Goal: Complete application form

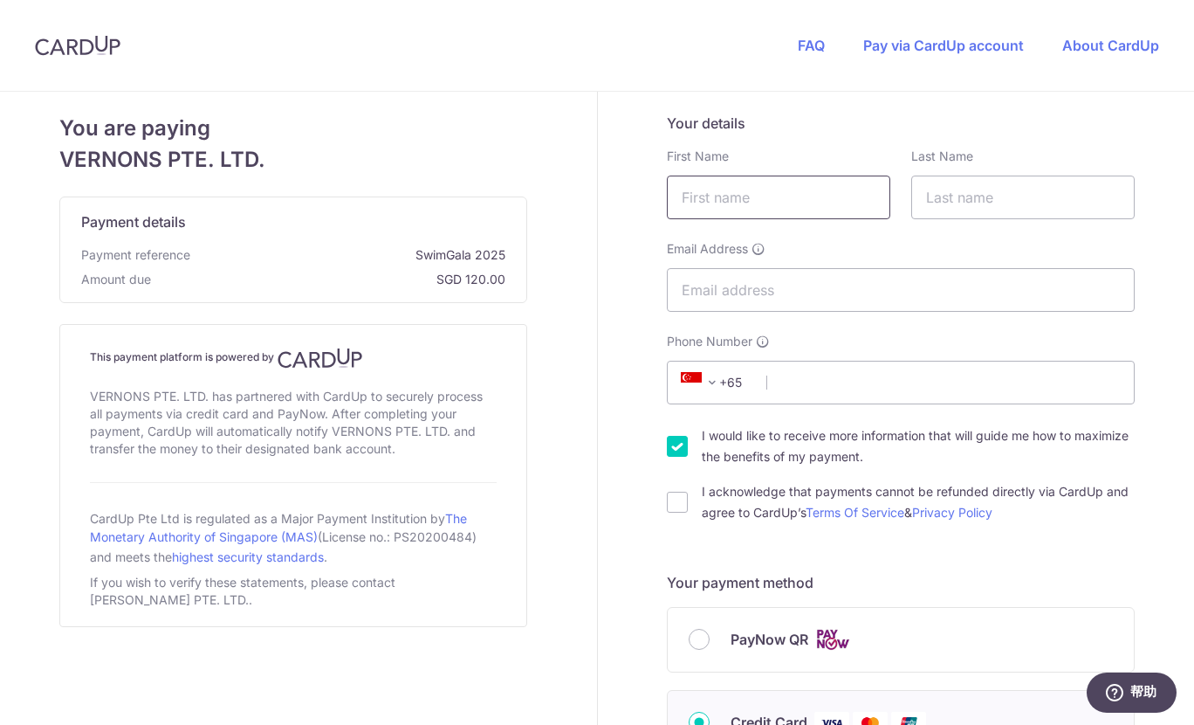
click at [773, 200] on input "text" at bounding box center [778, 197] width 223 height 44
type input "XUEYUAN"
type input "z"
type input "[PERSON_NAME]"
click at [839, 286] on input "Email Address" at bounding box center [901, 290] width 468 height 44
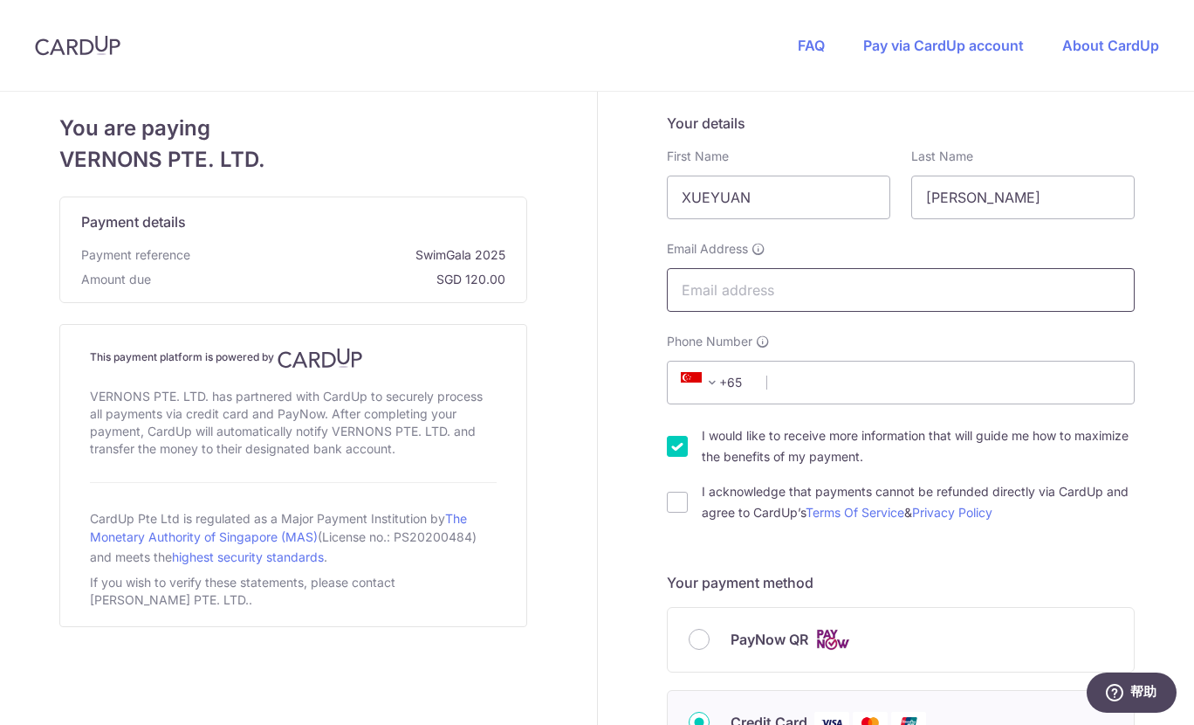
type input "x"
type input "[DOMAIN_NAME][EMAIL_ADDRESS][DOMAIN_NAME]"
click at [871, 382] on input "Phone Number" at bounding box center [901, 383] width 468 height 44
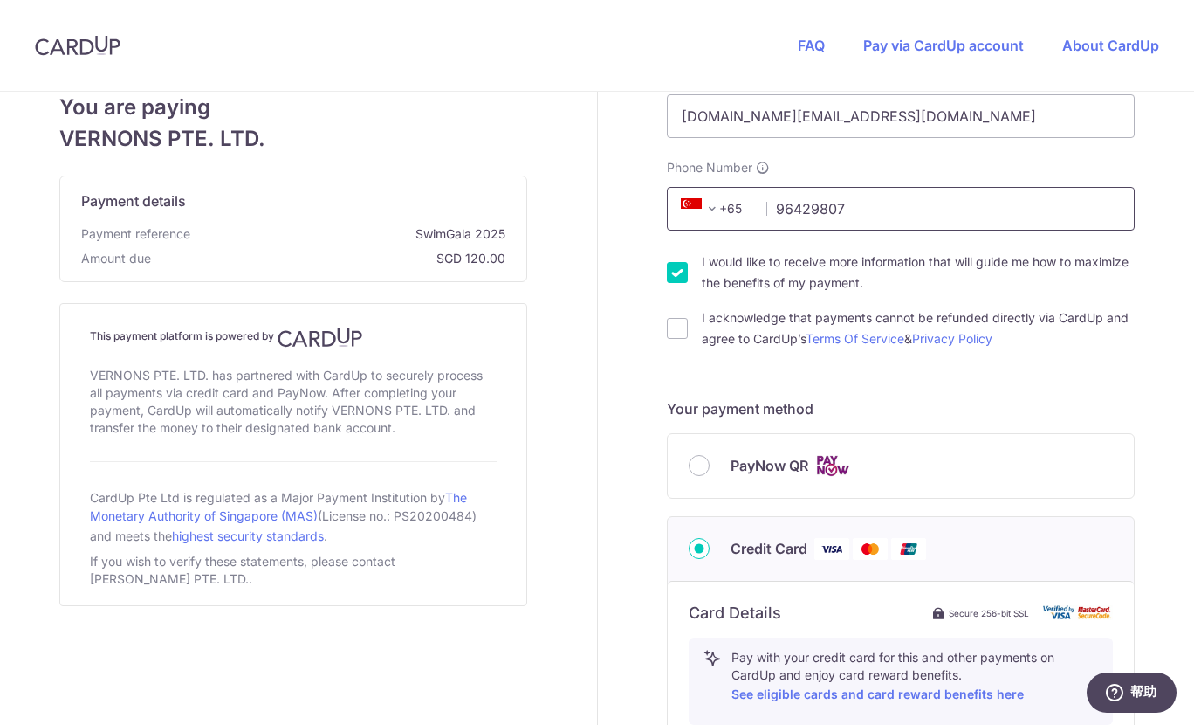
scroll to position [175, 0]
type input "96429807"
click at [672, 326] on input "I acknowledge that payments cannot be refunded directly via CardUp and agree to…" at bounding box center [677, 327] width 21 height 21
checkbox input "true"
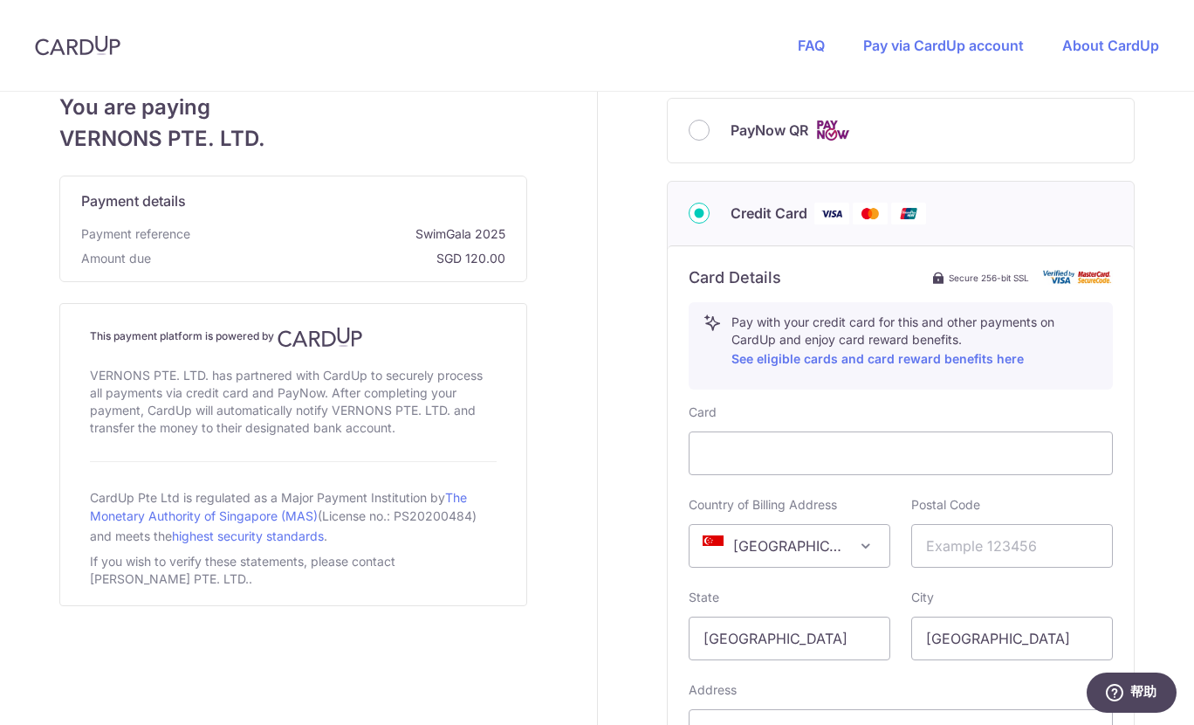
scroll to position [771, 0]
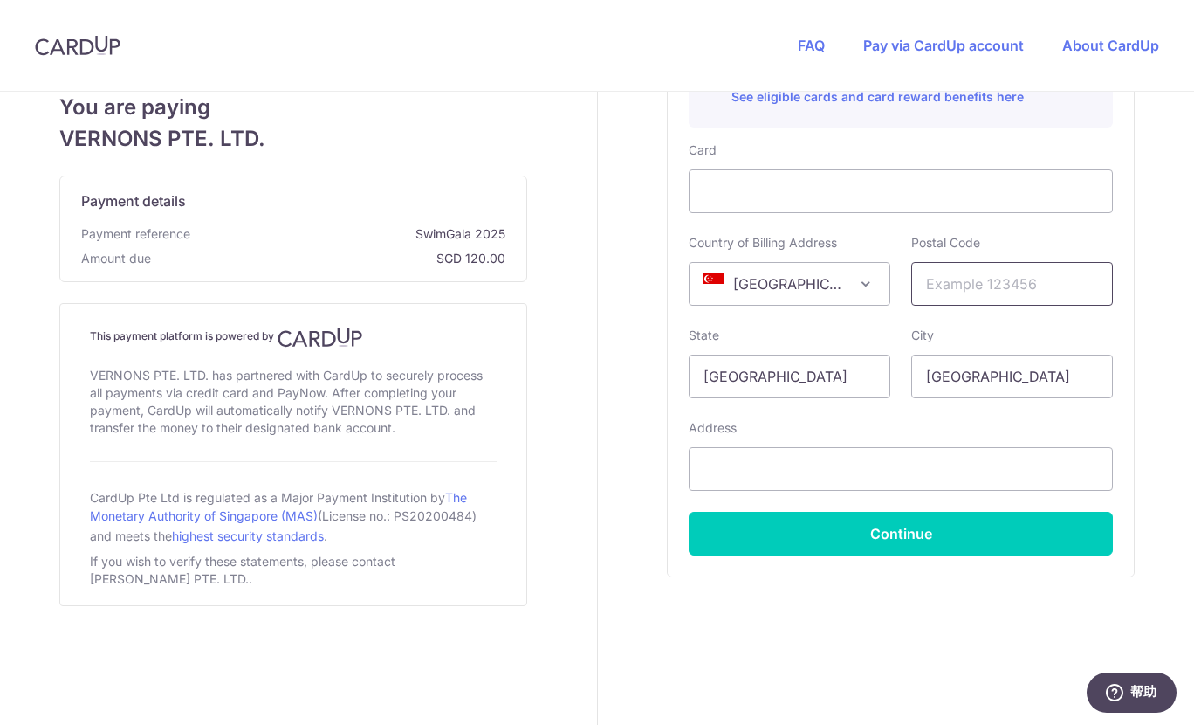
click at [949, 293] on input "text" at bounding box center [1012, 284] width 202 height 44
type input "239197"
click at [905, 472] on input "text" at bounding box center [901, 469] width 424 height 44
type input "33"
